Goal: Task Accomplishment & Management: Use online tool/utility

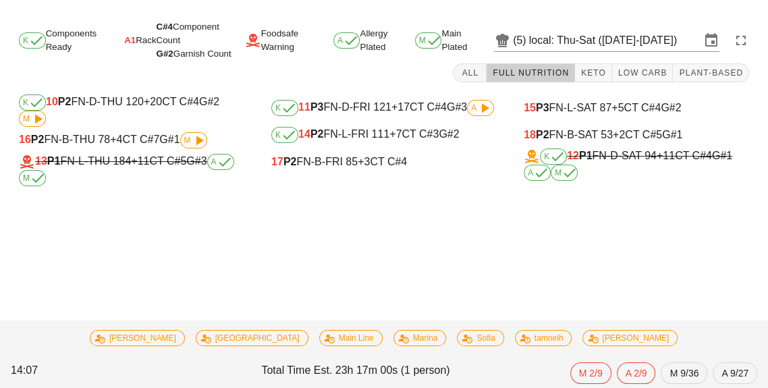
click at [184, 144] on span "M" at bounding box center [193, 140] width 27 height 16
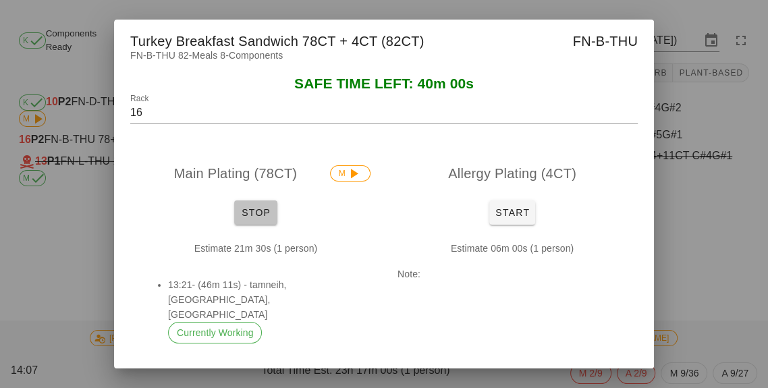
click at [258, 218] on span "Stop" at bounding box center [256, 212] width 32 height 11
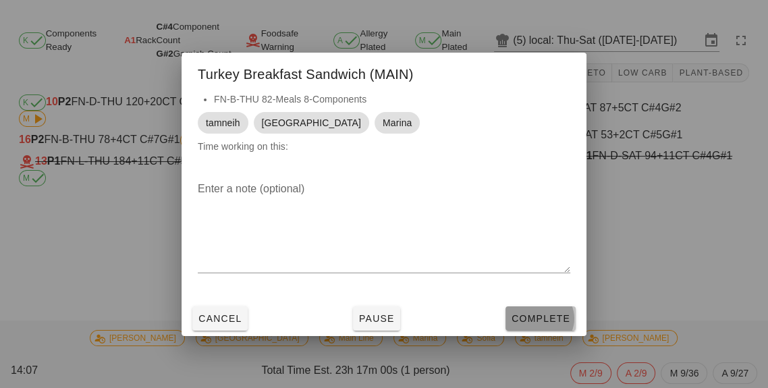
click at [532, 331] on button "Complete" at bounding box center [540, 318] width 70 height 24
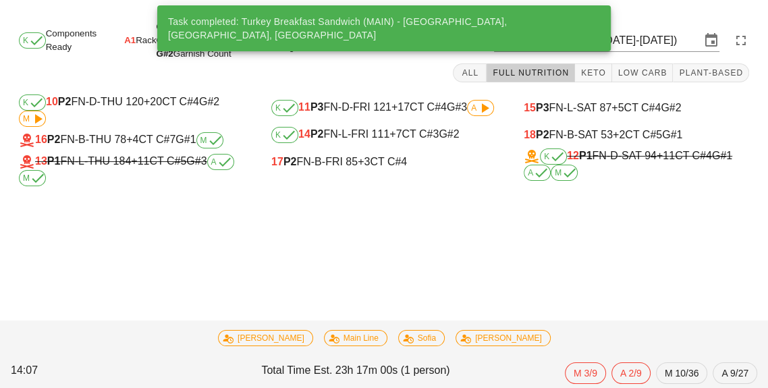
click at [658, 96] on div "15 P3 FN-L-SAT 87 +5 CT C#4 G#2" at bounding box center [636, 107] width 247 height 27
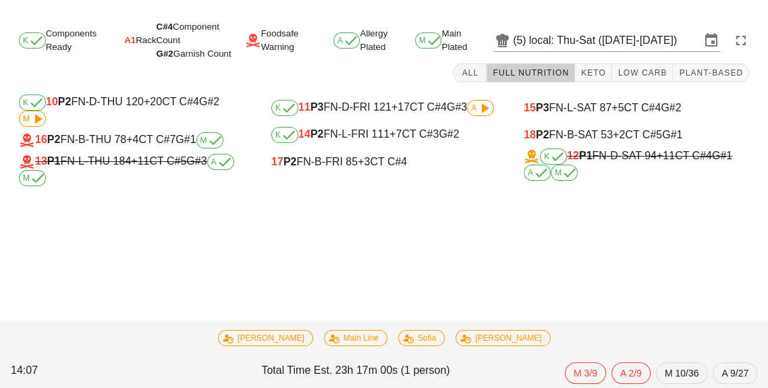
click at [585, 133] on div "18 P2 FN-B-SAT 53 +2 CT C#5 G#1" at bounding box center [636, 135] width 225 height 12
type input "18"
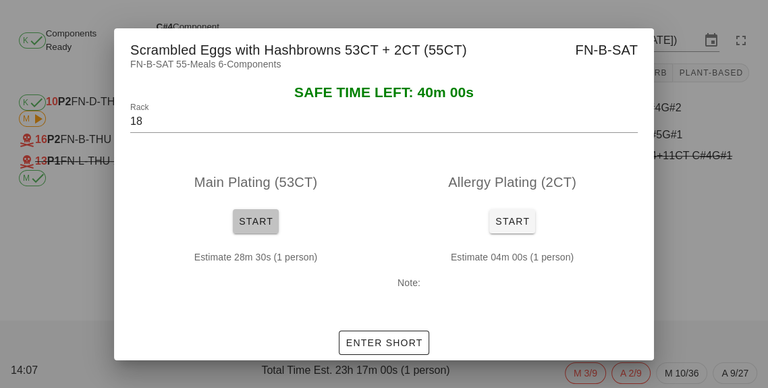
click at [264, 227] on span "Start" at bounding box center [255, 221] width 35 height 11
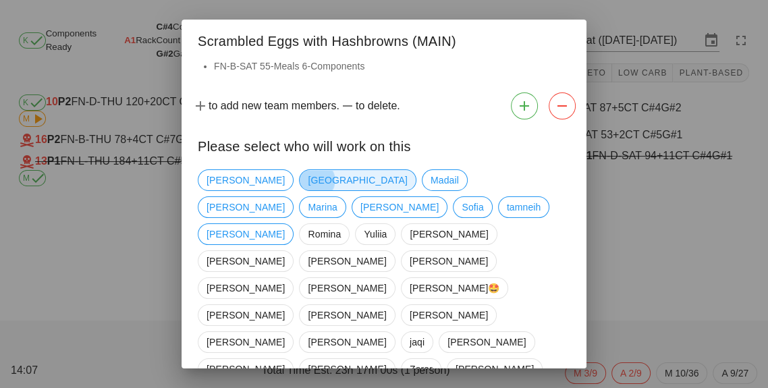
click at [308, 181] on span "[GEOGRAPHIC_DATA]" at bounding box center [357, 180] width 99 height 20
click at [507, 209] on span "tamneih" at bounding box center [524, 207] width 34 height 20
click at [337, 197] on span "Marina" at bounding box center [322, 207] width 29 height 20
